Goal: Task Accomplishment & Management: Manage account settings

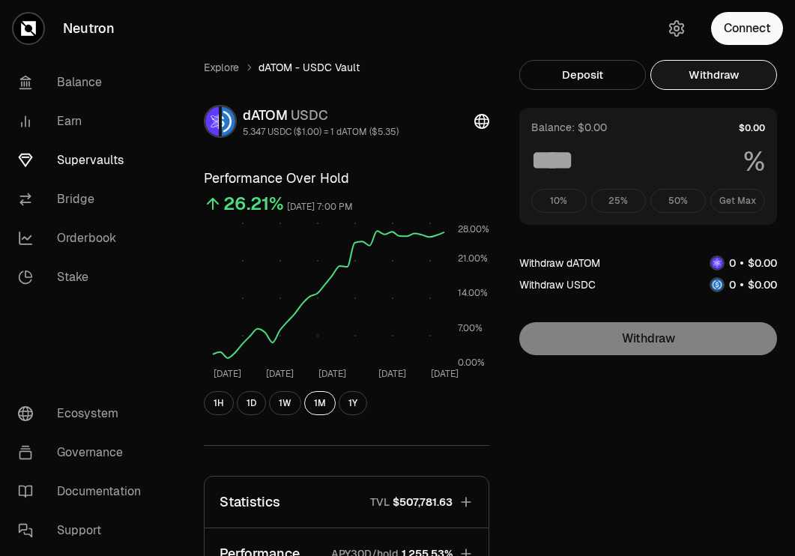
click at [713, 76] on button "Withdraw" at bounding box center [713, 75] width 127 height 30
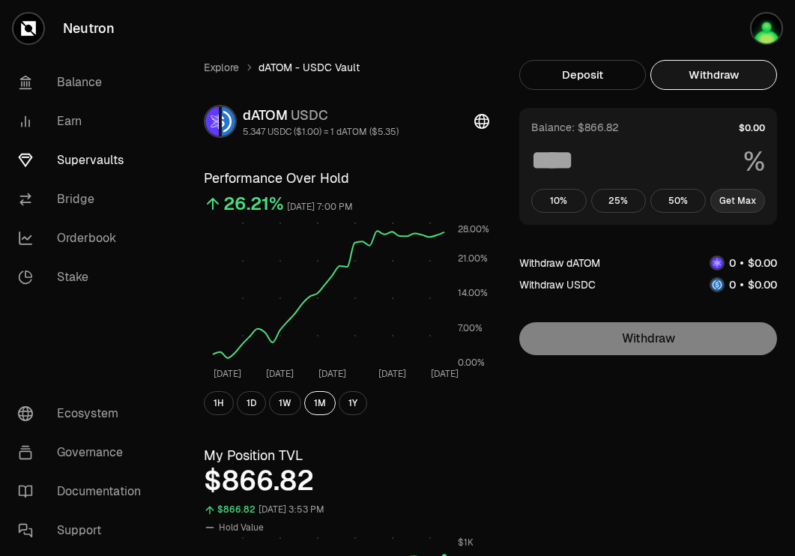
click at [738, 198] on button "Get Max" at bounding box center [737, 201] width 55 height 24
type input "***"
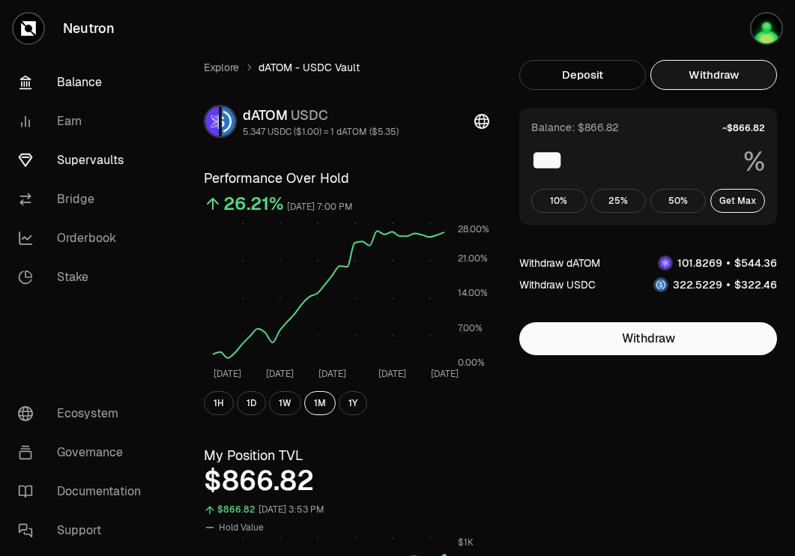
click at [70, 96] on link "Balance" at bounding box center [84, 82] width 156 height 39
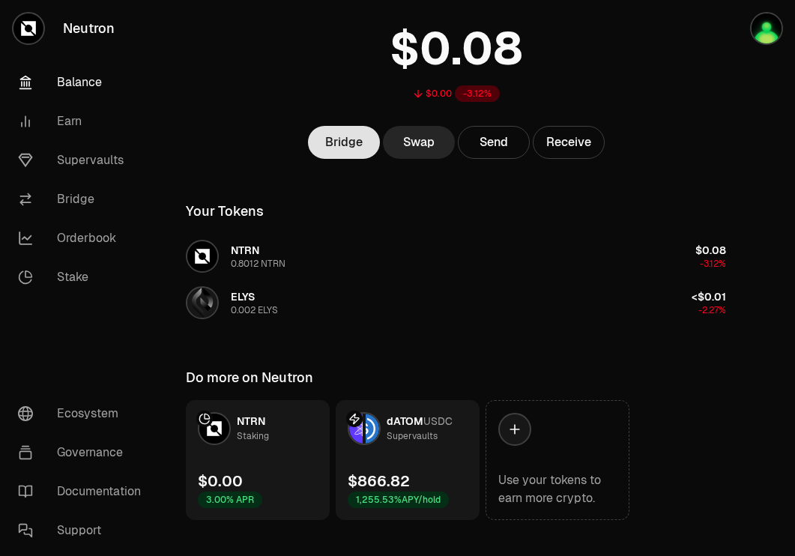
scroll to position [120, 0]
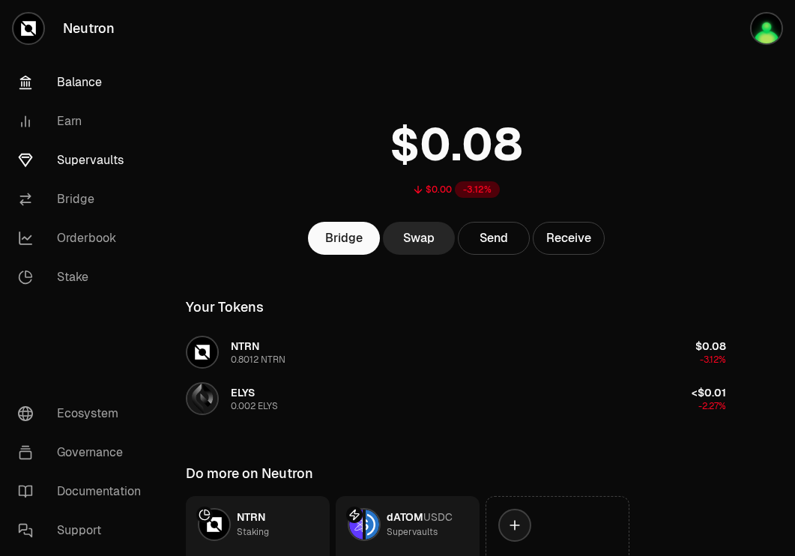
click at [80, 161] on link "Supervaults" at bounding box center [84, 160] width 156 height 39
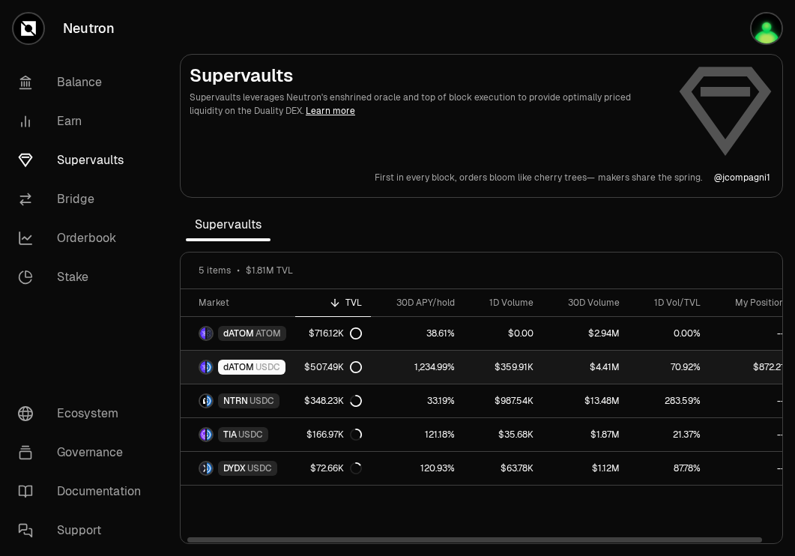
click at [326, 365] on div "$507.49K" at bounding box center [333, 367] width 58 height 12
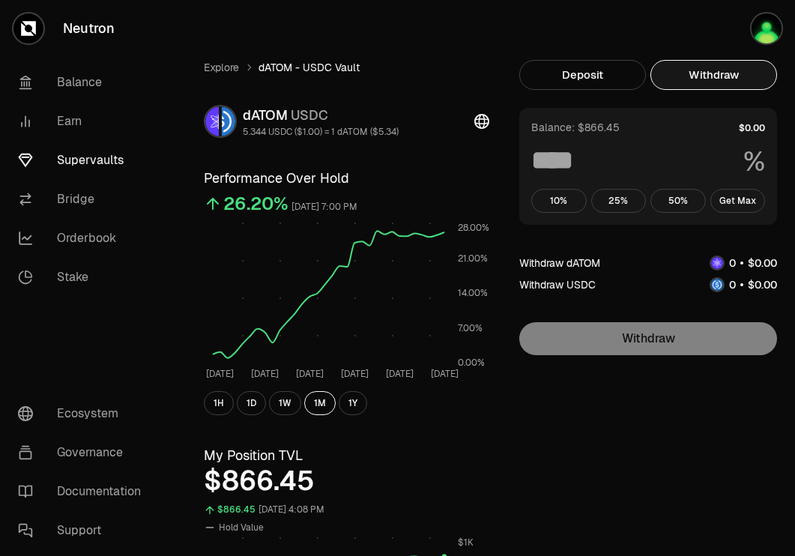
click at [721, 73] on button "Withdraw" at bounding box center [713, 75] width 127 height 30
click at [737, 201] on button "Get Max" at bounding box center [737, 201] width 55 height 24
type input "***"
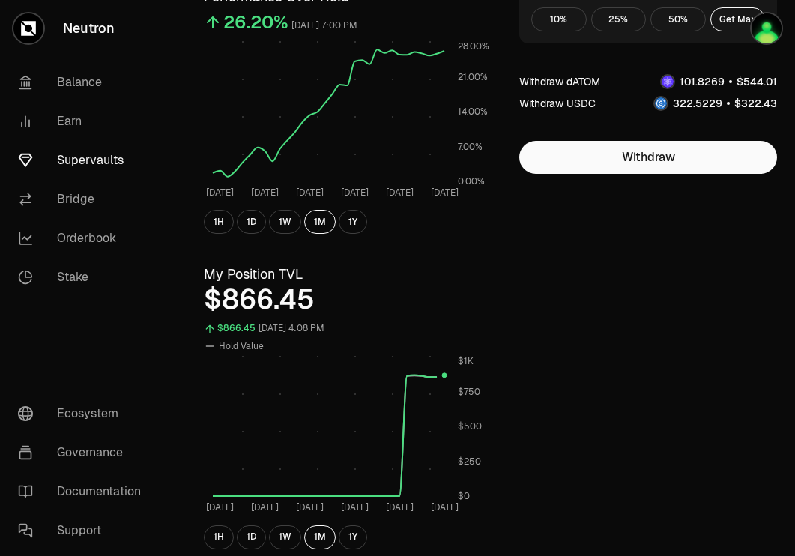
scroll to position [187, 0]
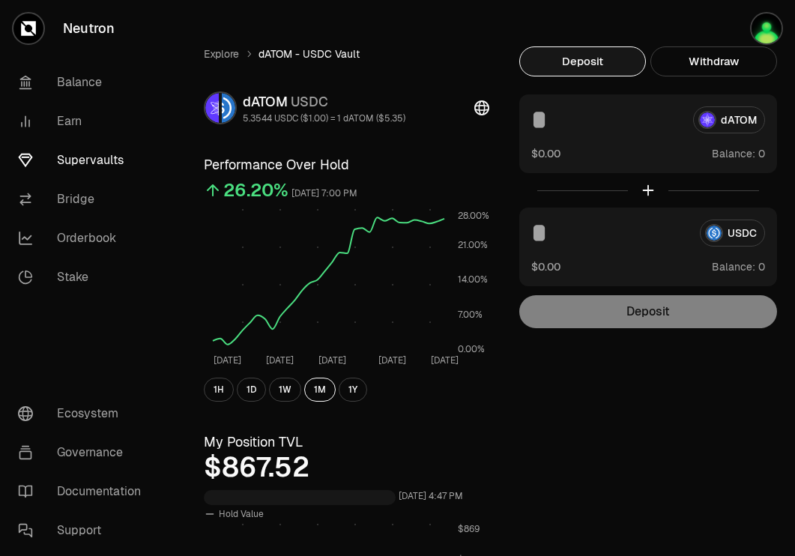
scroll to position [14, 0]
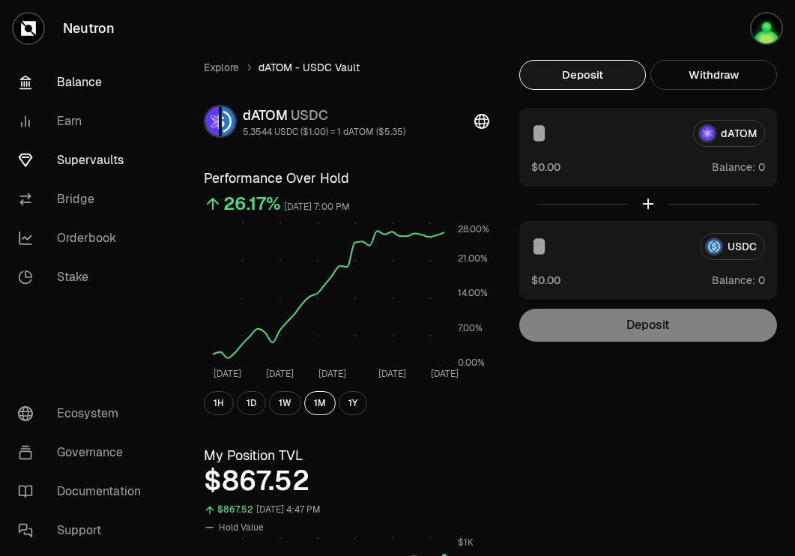
click at [77, 71] on link "Balance" at bounding box center [84, 82] width 156 height 39
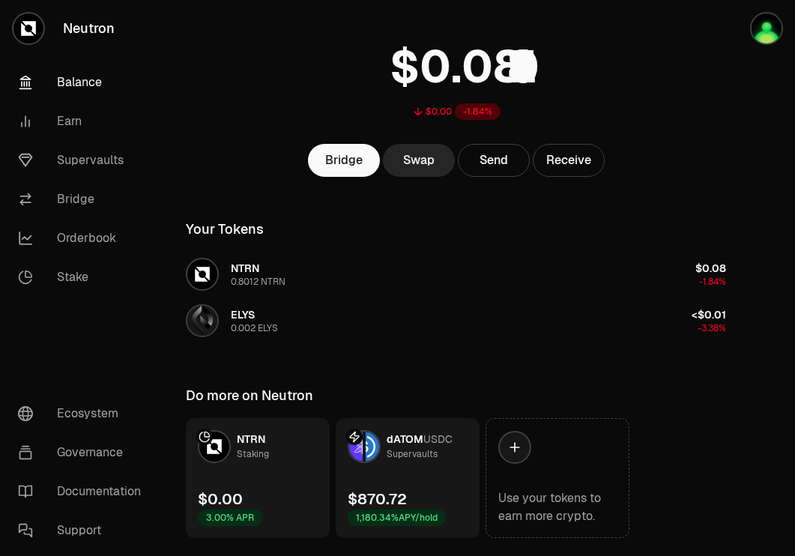
scroll to position [120, 0]
